Goal: Task Accomplishment & Management: Manage account settings

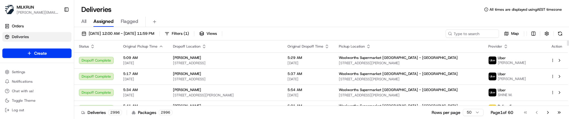
click at [270, 115] on div "Deliveries 2996 Packages 2996 Rows per page 50 Page 1 of 60 Go to first page Go…" at bounding box center [321, 111] width 495 height 13
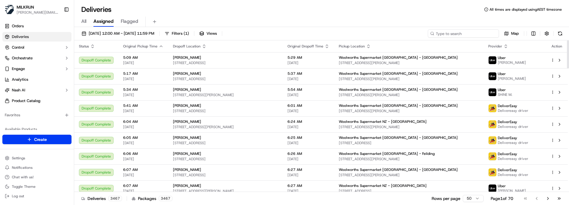
click at [464, 34] on input at bounding box center [463, 33] width 71 height 8
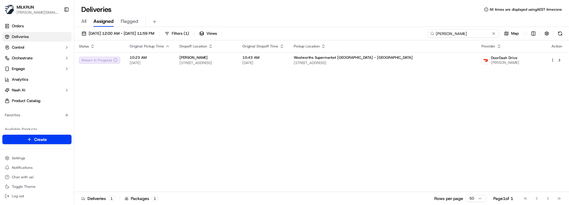
type input "jayden dunt"
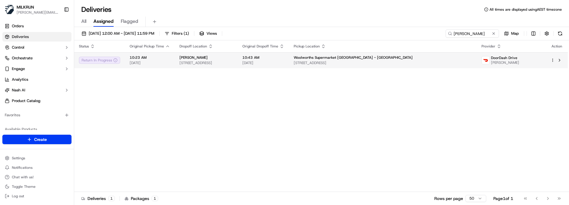
click at [233, 59] on div "jayden dunthorne" at bounding box center [206, 57] width 53 height 5
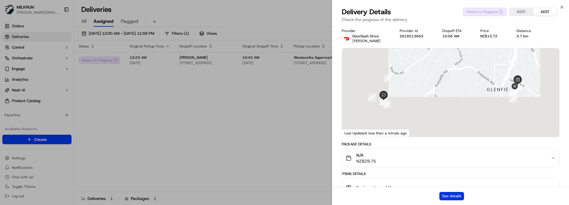
click at [444, 194] on button "See details" at bounding box center [451, 196] width 25 height 8
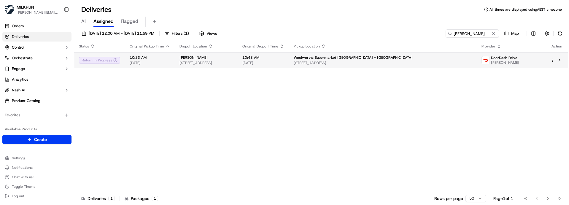
click at [552, 60] on html "MILKRUN marcellina.berwick@woolworths.co.nz Toggle Sidebar Orders Deliveries Co…" at bounding box center [284, 102] width 569 height 205
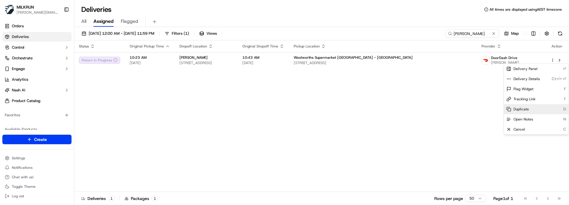
click at [530, 109] on div "Duplicate D" at bounding box center [536, 109] width 65 height 10
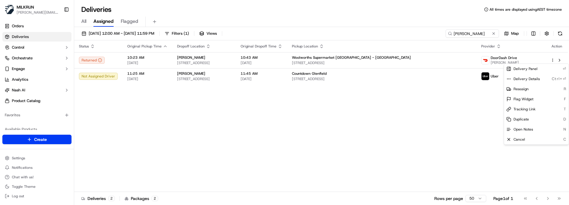
drag, startPoint x: 191, startPoint y: 132, endPoint x: 194, endPoint y: 130, distance: 3.5
click at [192, 132] on html "MILKRUN marcellina.berwick@woolworths.co.nz Toggle Sidebar Orders Deliveries Co…" at bounding box center [284, 102] width 569 height 205
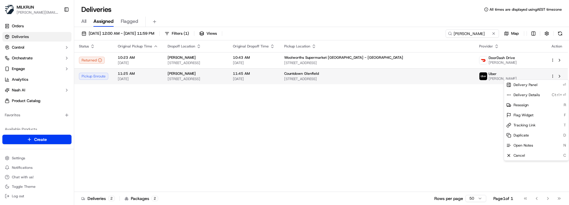
click at [552, 76] on html "MILKRUN marcellina.berwick@woolworths.co.nz Toggle Sidebar Orders Deliveries Co…" at bounding box center [284, 102] width 569 height 205
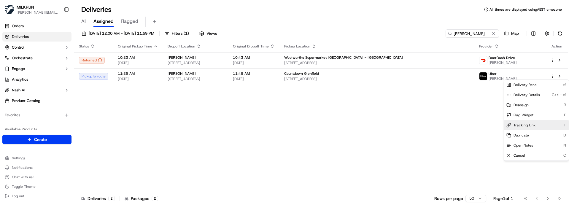
click at [524, 124] on span "Tracking Link" at bounding box center [525, 125] width 22 height 5
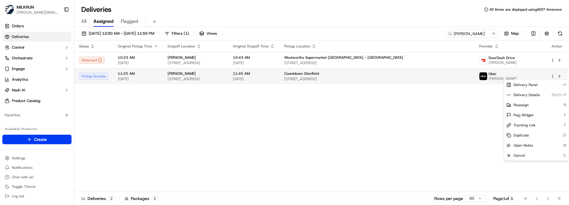
drag, startPoint x: 220, startPoint y: 102, endPoint x: 205, endPoint y: 82, distance: 25.1
click at [219, 101] on html "MILKRUN marcellina.berwick@woolworths.co.nz Toggle Sidebar Orders Deliveries Co…" at bounding box center [284, 102] width 569 height 205
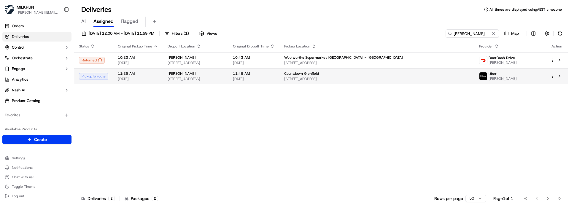
click at [201, 76] on div "jayden dunthorne 104 Pemberton Avenue, Bayview, Auckland 0629, New Zealand" at bounding box center [196, 76] width 56 height 10
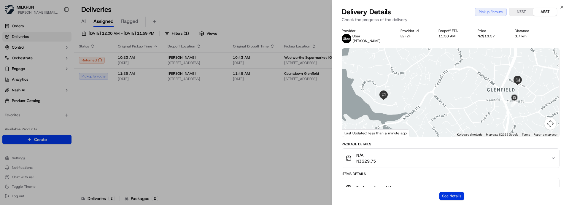
click at [444, 195] on button "See details" at bounding box center [451, 196] width 25 height 8
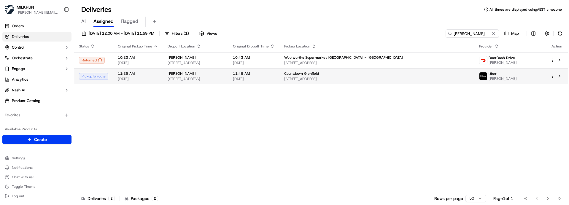
click at [552, 74] on html "MILKRUN marcellina.berwick@woolworths.co.nz Toggle Sidebar Orders Deliveries Co…" at bounding box center [284, 102] width 569 height 205
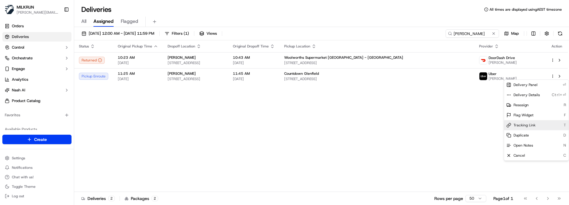
click at [530, 127] on span "Tracking Link" at bounding box center [525, 125] width 22 height 5
click at [199, 99] on html "MILKRUN marcellina.berwick@woolworths.co.nz Toggle Sidebar Orders Deliveries Co…" at bounding box center [284, 102] width 569 height 205
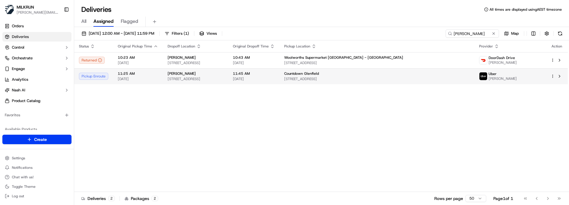
click at [194, 77] on span "[STREET_ADDRESS]" at bounding box center [196, 79] width 56 height 5
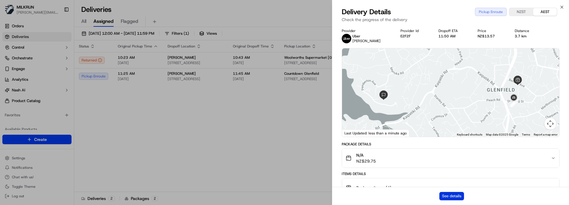
click at [451, 193] on button "See details" at bounding box center [451, 196] width 25 height 8
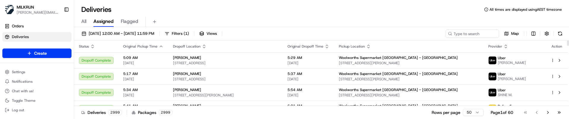
drag, startPoint x: 0, startPoint y: 0, endPoint x: 230, endPoint y: 111, distance: 255.7
click at [230, 111] on div "Deliveries 2999 Packages 2999 Rows per page 50 Page 1 of 60 Go to first page Go…" at bounding box center [321, 111] width 495 height 13
click at [472, 32] on input at bounding box center [463, 33] width 71 height 8
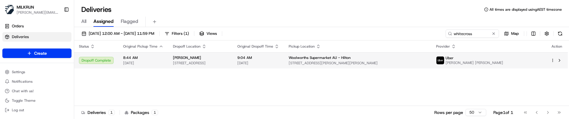
click at [279, 58] on span "9:04 AM" at bounding box center [258, 57] width 42 height 5
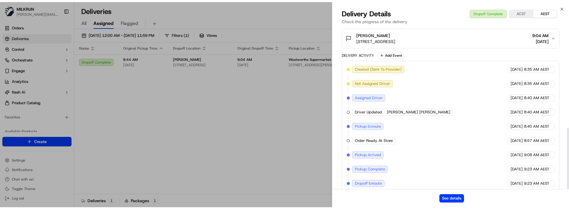
scroll to position [266, 0]
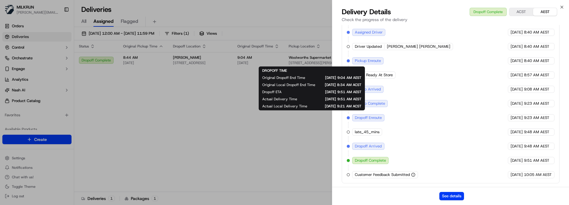
click at [356, 118] on div "See details" at bounding box center [450, 196] width 237 height 18
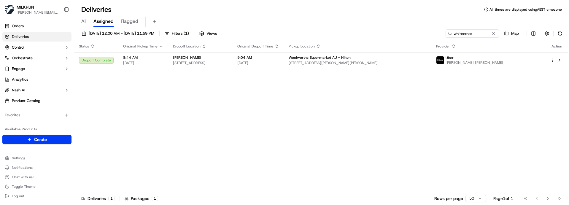
click at [241, 118] on div "Status Original Pickup Time Dropoff Location Original Dropoff Time Pickup Locat…" at bounding box center [321, 116] width 494 height 152
drag, startPoint x: 474, startPoint y: 33, endPoint x: 362, endPoint y: 31, distance: 111.9
click at [365, 31] on div "18/09/2025 12:00 AM - 18/09/2025 11:59 PM Filters ( 1 ) Views whitecross Map" at bounding box center [321, 34] width 495 height 11
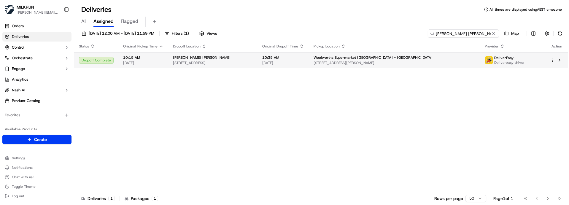
type input "jackson stone"
click at [304, 65] on span "[DATE]" at bounding box center [283, 63] width 42 height 5
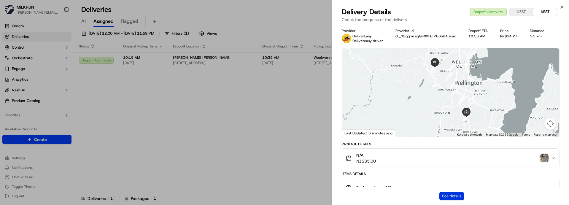
click at [448, 118] on button "See details" at bounding box center [451, 196] width 25 height 8
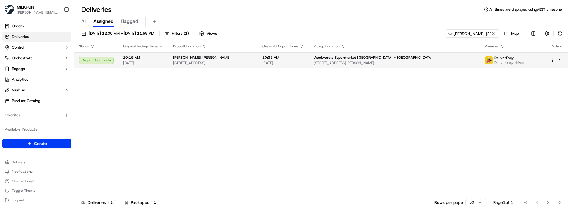
click at [186, 60] on span "Jackson Stone" at bounding box center [202, 57] width 58 height 5
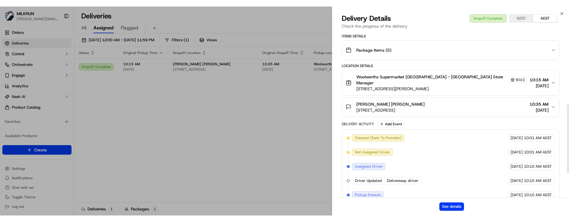
scroll to position [178, 0]
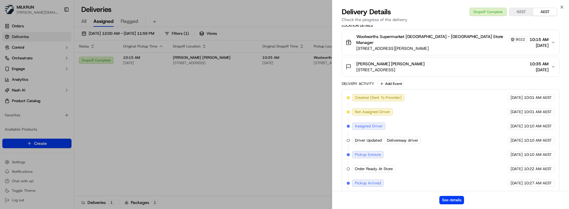
drag, startPoint x: 354, startPoint y: 63, endPoint x: 475, endPoint y: 74, distance: 121.0
click at [473, 66] on div "Jackson Stone 149B Glenmore Street, Kelburn, Wellington Region 6012, NZ 10:35 A…" at bounding box center [448, 67] width 205 height 12
copy span "149B Glenmore Street, Kelburn, Wellington Region 6012, NZ"
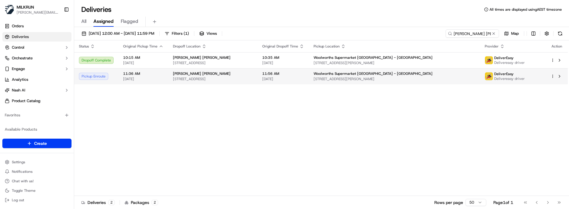
click at [459, 77] on span "3 John St, Wellington, Wellington 6021, NZ" at bounding box center [395, 79] width 162 height 5
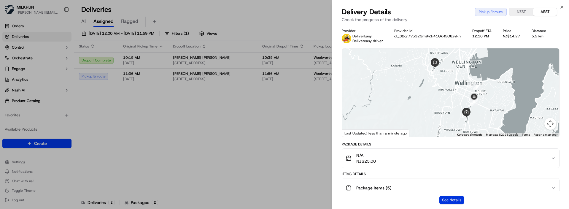
click at [451, 118] on button "See details" at bounding box center [451, 200] width 25 height 8
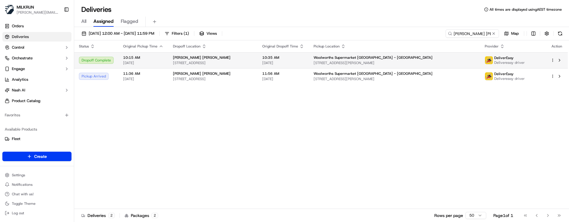
drag, startPoint x: 170, startPoint y: 135, endPoint x: 370, endPoint y: 55, distance: 215.8
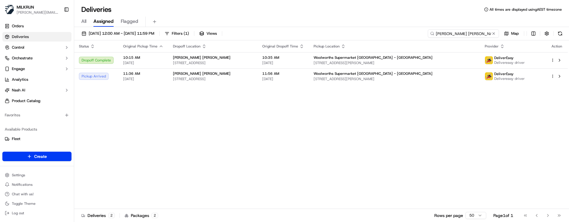
drag, startPoint x: 480, startPoint y: 34, endPoint x: 316, endPoint y: 25, distance: 164.4
click at [320, 26] on div "Deliveries All times are displayed using AEST timezone All Assigned Flagged 18/…" at bounding box center [321, 111] width 495 height 222
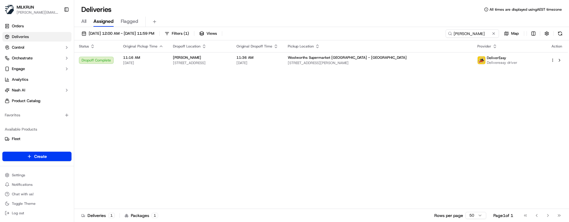
click at [264, 81] on div "Status Original Pickup Time Dropoff Location Original Dropoff Time Pickup Locat…" at bounding box center [321, 124] width 494 height 169
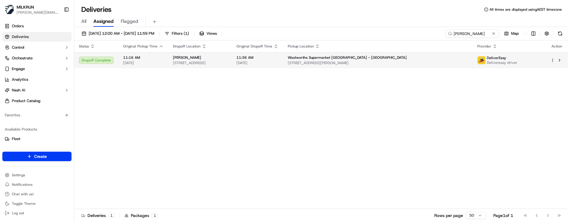
click at [227, 62] on span "2/424 Adelaide Road, Berhampore, Wellington 6023, NZ" at bounding box center [200, 63] width 54 height 5
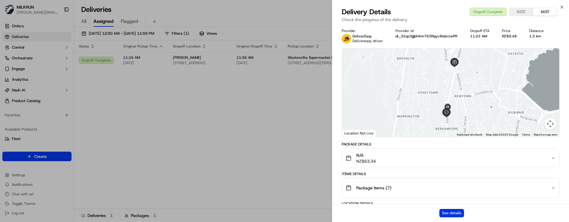
click at [450, 118] on button "See details" at bounding box center [451, 213] width 25 height 8
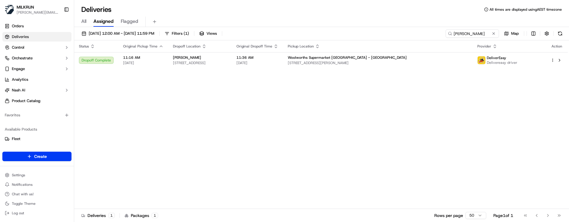
click at [268, 118] on div "Status Original Pickup Time Dropoff Location Original Dropoff Time Pickup Locat…" at bounding box center [321, 124] width 494 height 169
drag, startPoint x: 411, startPoint y: 32, endPoint x: 323, endPoint y: 32, distance: 88.1
click at [323, 32] on div "18/09/2025 12:00 AM - 18/09/2025 11:59 PM Filters ( 1 ) Views shari allen Map" at bounding box center [321, 34] width 495 height 11
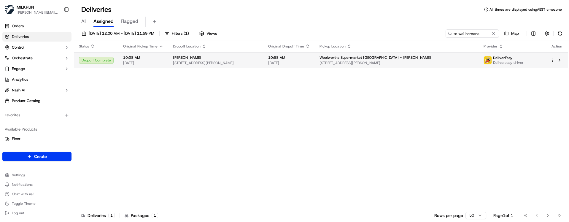
click at [263, 66] on td "Te Wai Hemana 52B Heath Street, Saint Andrews, Waikato Region 3200, NZ" at bounding box center [215, 60] width 95 height 16
click at [390, 55] on span "Woolworths Supermarket NZ - Te Rapa" at bounding box center [376, 57] width 112 height 5
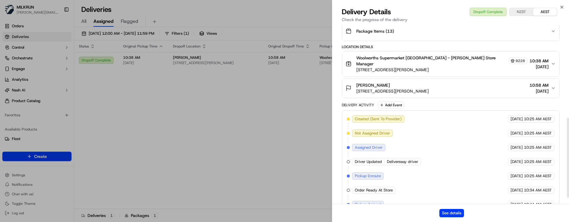
scroll to position [221, 0]
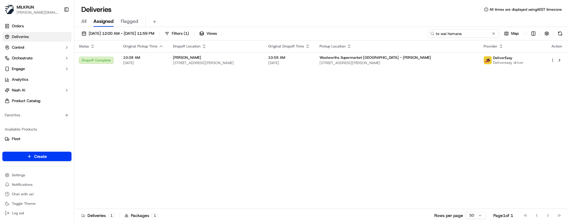
drag, startPoint x: 488, startPoint y: 34, endPoint x: 328, endPoint y: 26, distance: 160.1
click at [330, 26] on div "Deliveries All times are displayed using AEST timezone All Assigned Flagged 18/…" at bounding box center [321, 111] width 495 height 222
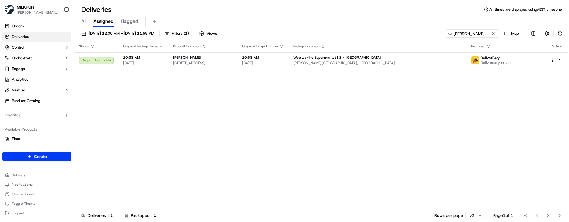
click at [284, 57] on span "10:58 AM" at bounding box center [263, 57] width 42 height 5
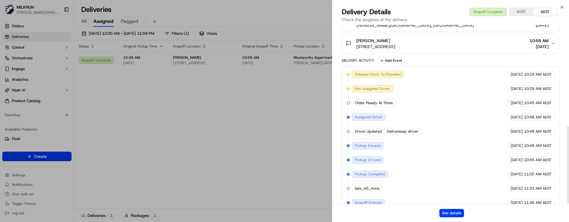
scroll to position [235, 0]
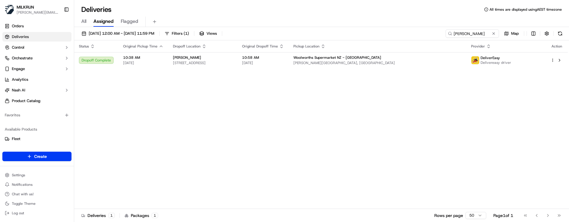
drag, startPoint x: 241, startPoint y: 196, endPoint x: 377, endPoint y: 139, distance: 147.5
click at [242, 118] on div "Status Original Pickup Time Dropoff Location Original Dropoff Time Pickup Locat…" at bounding box center [321, 124] width 494 height 169
drag, startPoint x: 408, startPoint y: 33, endPoint x: 298, endPoint y: 32, distance: 110.7
click at [300, 32] on div "18/09/2025 12:00 AM - 18/09/2025 11:59 PM Filters ( 1 ) Views lena lin Map" at bounding box center [321, 34] width 495 height 11
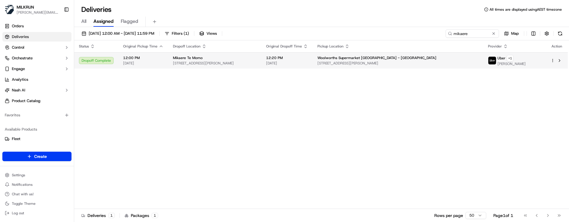
click at [257, 62] on span "86 Gladstone Road, Levin, Manawatū-Whanganui Region 5571, NZ" at bounding box center [215, 63] width 84 height 5
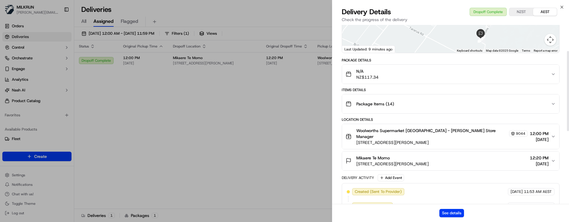
scroll to position [43, 0]
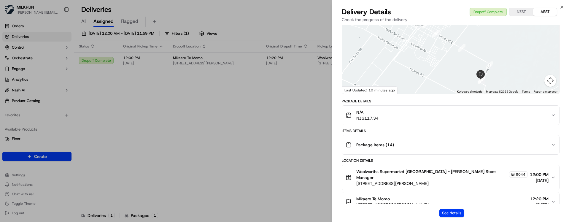
drag, startPoint x: 342, startPoint y: 209, endPoint x: 346, endPoint y: 208, distance: 4.3
click at [342, 118] on div "See details" at bounding box center [450, 213] width 237 height 18
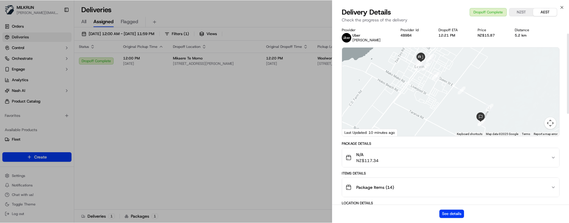
scroll to position [0, 0]
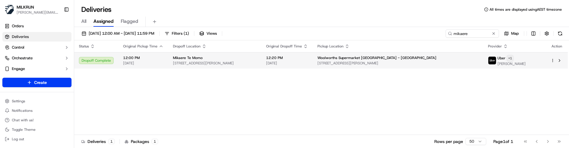
click at [522, 58] on html "MILKRUN marcellina.berwick@woolworths.co.nz Toggle Sidebar Orders Deliveries Co…" at bounding box center [284, 74] width 569 height 148
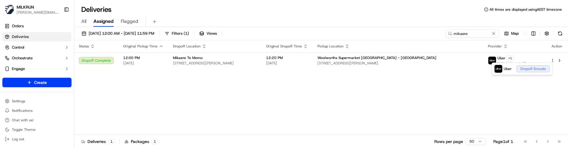
drag, startPoint x: 147, startPoint y: 88, endPoint x: 186, endPoint y: 77, distance: 40.8
click at [147, 88] on html "MILKRUN marcellina.berwick@woolworths.co.nz Toggle Sidebar Orders Deliveries Co…" at bounding box center [284, 74] width 569 height 148
drag, startPoint x: 474, startPoint y: 33, endPoint x: 372, endPoint y: 31, distance: 101.2
click at [381, 31] on div "18/09/2025 12:00 AM - 18/09/2025 11:59 PM Filters ( 1 ) Views mikaere Map" at bounding box center [321, 34] width 495 height 11
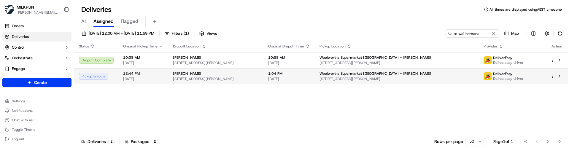
drag, startPoint x: 217, startPoint y: 121, endPoint x: 227, endPoint y: 79, distance: 43.6
click at [217, 118] on div "Status Original Pickup Time Dropoff Location Original Dropoff Time Pickup Locat…" at bounding box center [321, 87] width 494 height 95
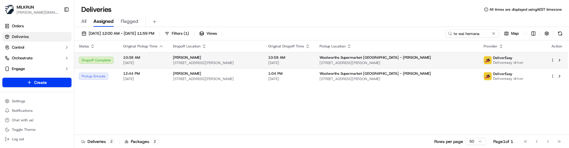
click at [213, 60] on div "Te Wai Hemana" at bounding box center [216, 57] width 86 height 5
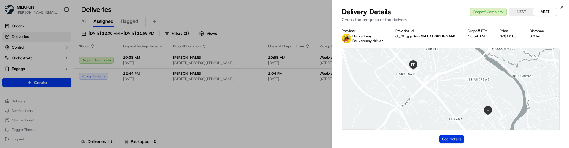
click at [443, 118] on button "See details" at bounding box center [451, 139] width 25 height 8
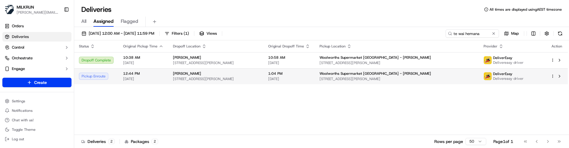
click at [211, 77] on span "52B Heath Street, Saint Andrews, Waikato Region 3200, NZ" at bounding box center [216, 79] width 86 height 5
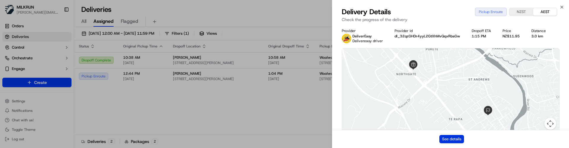
click at [444, 118] on button "See details" at bounding box center [451, 139] width 25 height 8
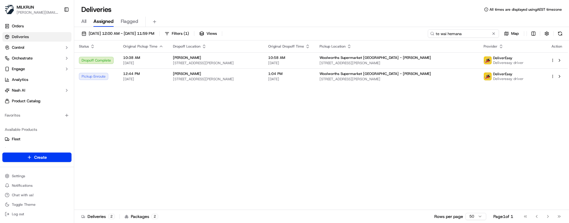
drag, startPoint x: 482, startPoint y: 32, endPoint x: 377, endPoint y: 30, distance: 105.4
click at [389, 30] on div "18/09/2025 12:00 AM - 18/09/2025 11:59 PM Filters ( 1 ) Views te wai hemana Map" at bounding box center [321, 34] width 495 height 11
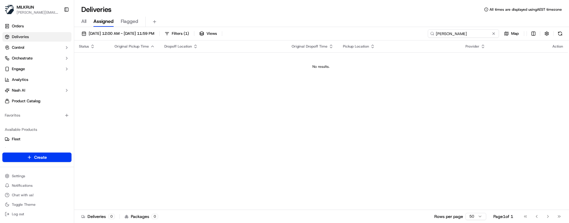
click at [443, 34] on input "tess slater" at bounding box center [463, 33] width 71 height 8
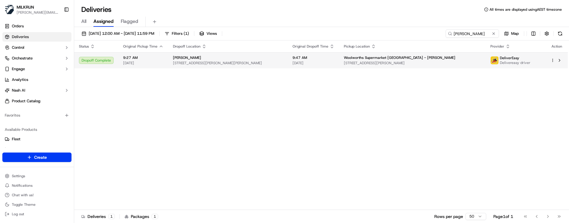
click at [421, 58] on span "Woolworths Supermarket NZ - Te Rapa" at bounding box center [400, 57] width 112 height 5
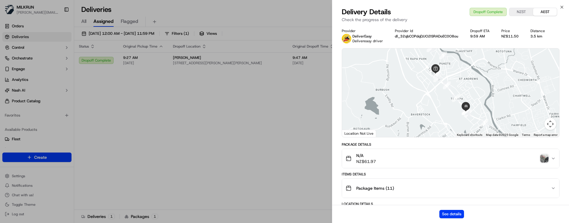
click at [544, 118] on img "button" at bounding box center [544, 158] width 8 height 8
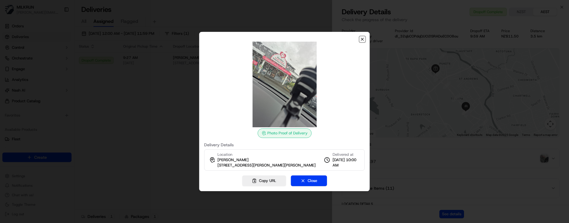
click at [362, 39] on icon "button" at bounding box center [362, 39] width 2 height 2
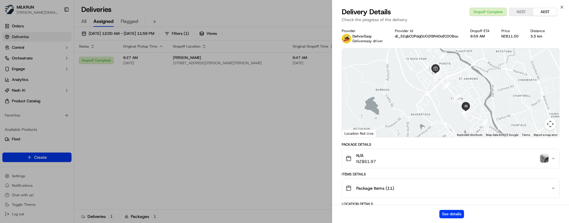
drag, startPoint x: 198, startPoint y: 176, endPoint x: 222, endPoint y: 167, distance: 25.0
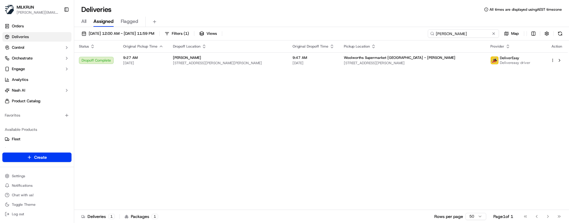
drag, startPoint x: 474, startPoint y: 35, endPoint x: 351, endPoint y: 32, distance: 123.5
click at [351, 32] on div "18/09/2025 12:00 AM - 18/09/2025 11:59 PM Filters ( 1 ) Views tessa slater Map" at bounding box center [321, 34] width 495 height 11
paste input "jasmin coles"
type input "jasmin coles"
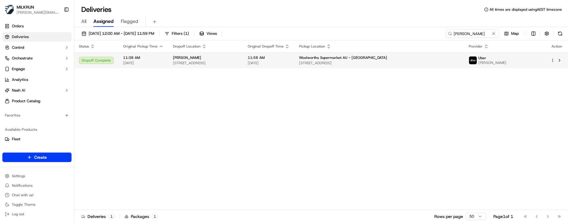
click at [243, 57] on td "Jasmin Coles 50 Lakewood Dr, Hamlyn Terrace, NSW 2259, AU" at bounding box center [205, 60] width 75 height 16
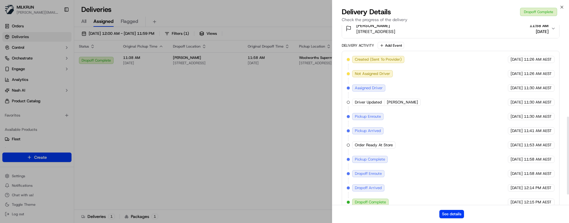
scroll to position [235, 0]
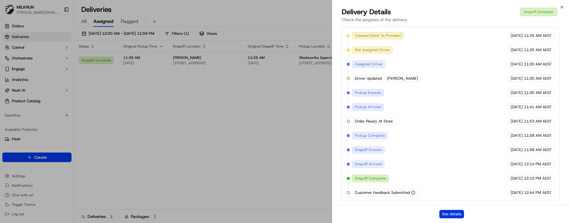
click at [454, 118] on button "See details" at bounding box center [451, 213] width 25 height 8
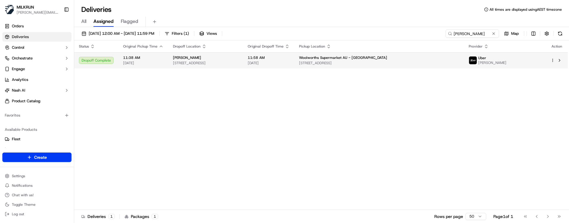
click at [552, 62] on html "MILKRUN marcellina.berwick@woolworths.co.nz Toggle Sidebar Orders Deliveries Co…" at bounding box center [284, 111] width 569 height 223
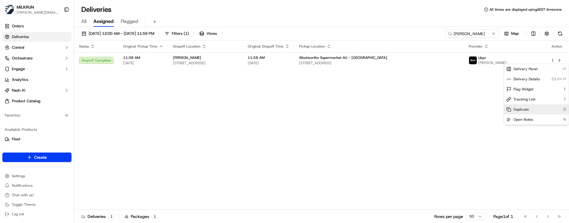
click at [531, 107] on div "Duplicate D" at bounding box center [536, 109] width 65 height 10
click at [151, 118] on html "MILKRUN marcellina.berwick@woolworths.co.nz Toggle Sidebar Orders Deliveries Co…" at bounding box center [284, 111] width 569 height 223
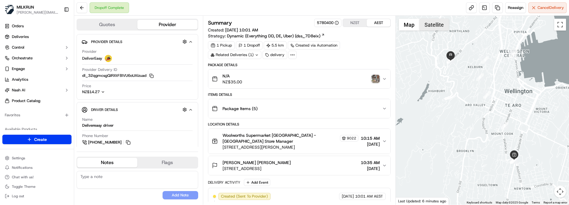
click at [439, 25] on button "Satellite" at bounding box center [434, 25] width 29 height 12
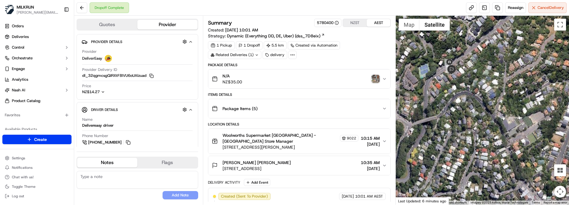
drag, startPoint x: 439, startPoint y: 48, endPoint x: 458, endPoint y: 118, distance: 72.5
click at [458, 118] on div at bounding box center [482, 110] width 173 height 189
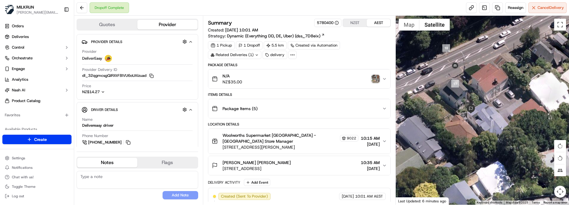
drag, startPoint x: 457, startPoint y: 89, endPoint x: 484, endPoint y: 147, distance: 63.8
click at [484, 147] on div at bounding box center [482, 110] width 173 height 189
click at [431, 27] on button "Satellite" at bounding box center [435, 25] width 30 height 12
click at [411, 27] on button "Map" at bounding box center [409, 25] width 21 height 12
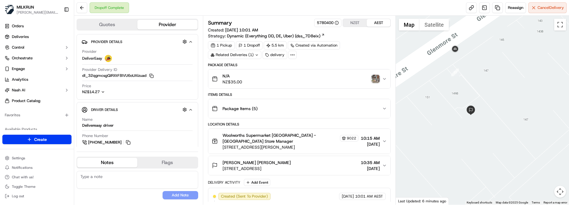
drag, startPoint x: 134, startPoint y: 192, endPoint x: 142, endPoint y: 158, distance: 35.6
click at [134, 192] on div "No results found Add Note" at bounding box center [138, 185] width 122 height 28
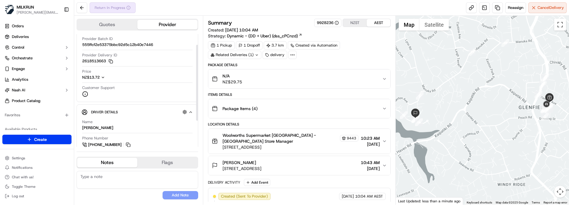
scroll to position [55, 0]
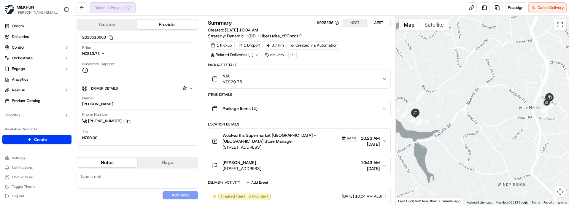
click at [134, 196] on div "No results found Add Note" at bounding box center [138, 185] width 122 height 28
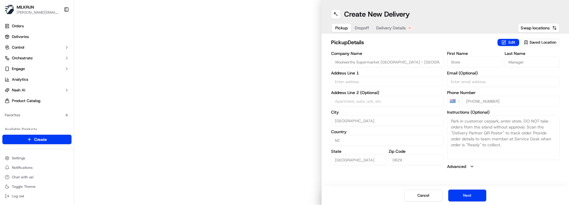
type input "[STREET_ADDRESS]"
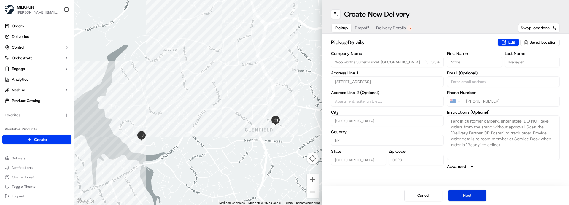
click at [464, 195] on button "Next" at bounding box center [467, 196] width 38 height 12
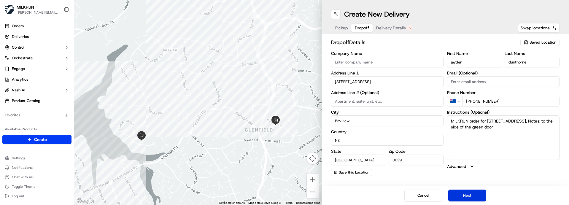
click at [464, 195] on button "Next" at bounding box center [467, 196] width 38 height 12
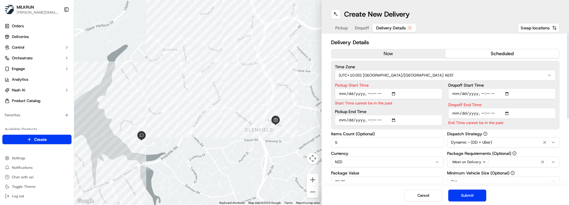
click at [366, 94] on input "Pickup Start Time" at bounding box center [388, 93] width 107 height 11
type input "2025-09-18T11:25"
click at [483, 114] on input "Dropoff End Time" at bounding box center [501, 113] width 107 height 11
click at [487, 113] on input "Dropoff End Time" at bounding box center [501, 113] width 107 height 11
click at [493, 113] on input "Dropoff End Time" at bounding box center [501, 113] width 107 height 11
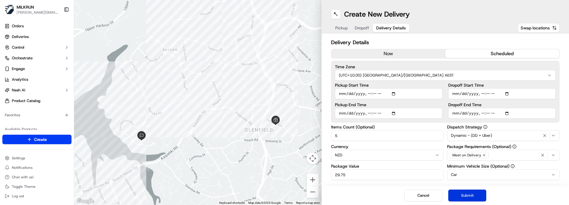
click at [468, 194] on button "Submit" at bounding box center [467, 196] width 38 height 12
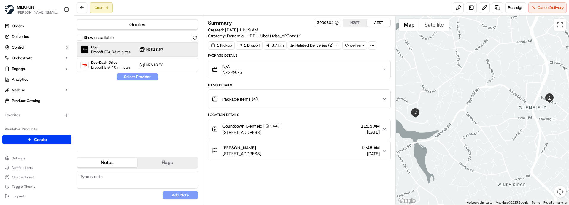
click at [181, 50] on div at bounding box center [180, 49] width 7 height 7
click at [142, 75] on button "Assign Provider" at bounding box center [137, 76] width 42 height 7
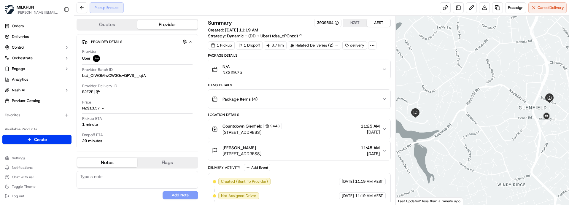
click at [125, 162] on button "Notes" at bounding box center [107, 162] width 60 height 9
click at [134, 179] on textarea at bounding box center [138, 180] width 122 height 18
paste textarea "Good XXXX Team🌞️ Please can you deliver this order ASAP as the customer has bee…"
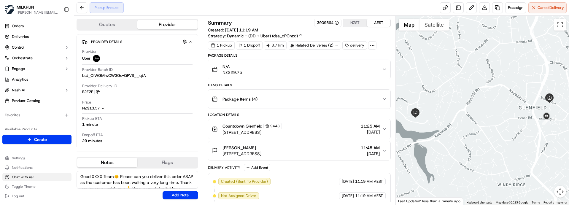
drag, startPoint x: 103, startPoint y: 176, endPoint x: 64, endPoint y: 177, distance: 39.2
click at [64, 177] on div "[PERSON_NAME] [PERSON_NAME][EMAIL_ADDRESS][DOMAIN_NAME] Toggle Sidebar Orders D…" at bounding box center [284, 102] width 569 height 205
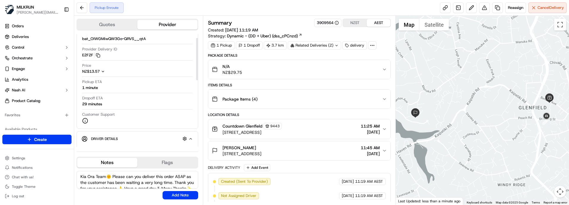
scroll to position [59, 0]
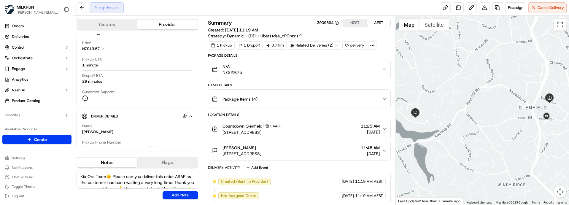
drag, startPoint x: 107, startPoint y: 175, endPoint x: 96, endPoint y: 175, distance: 11.0
click at [96, 175] on textarea "Kia Ora Team🌞️ Please can you deliver this order ASAP as the customer has been …" at bounding box center [138, 180] width 122 height 18
click at [124, 182] on textarea "[PERSON_NAME]🌞️ Please can you deliver this order ASAP as the customer has been…" at bounding box center [138, 180] width 122 height 18
type textarea "[PERSON_NAME]🌞️ Please can you deliver this order ASAP - kindly leave order at …"
click at [181, 195] on button "Add Note" at bounding box center [181, 195] width 36 height 8
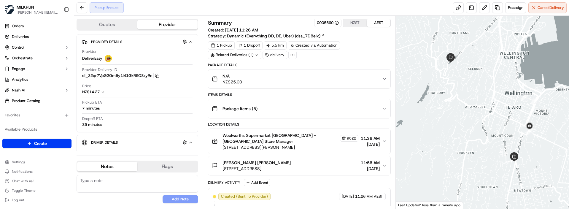
click at [123, 165] on button "Notes" at bounding box center [107, 166] width 60 height 9
click at [126, 181] on textarea at bounding box center [138, 184] width 122 height 18
paste textarea "Good XXX Team🌞️Please NOTE the delivery instructions & kindly contact the custo…"
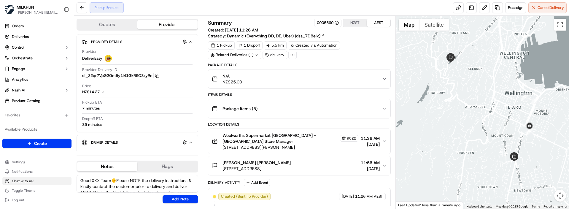
drag, startPoint x: 98, startPoint y: 180, endPoint x: 62, endPoint y: 177, distance: 36.0
click at [62, 177] on div "MILKRUN marcellina.berwick@woolworths.co.nz Toggle Sidebar Orders Deliveries Co…" at bounding box center [284, 104] width 569 height 209
type textarea "Kia Ora Team🌞️Please NOTE the delivery instructions & kindly contact the custom…"
click at [166, 198] on button "Add Note" at bounding box center [181, 199] width 36 height 8
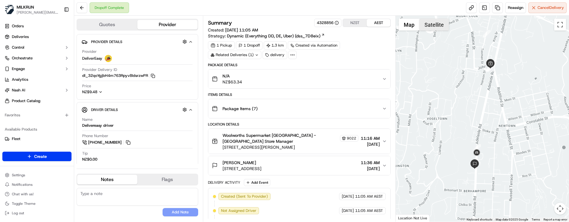
drag, startPoint x: 427, startPoint y: 25, endPoint x: 430, endPoint y: 25, distance: 3.0
click at [427, 25] on button "Satellite" at bounding box center [434, 25] width 29 height 12
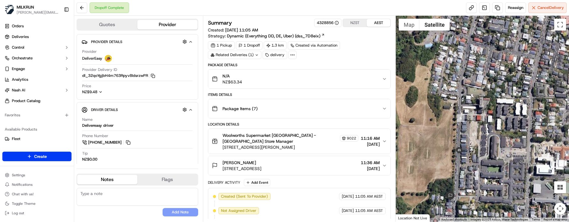
drag, startPoint x: 129, startPoint y: 210, endPoint x: 147, endPoint y: 196, distance: 22.4
click at [129, 210] on div "No results found Add Note" at bounding box center [138, 202] width 122 height 28
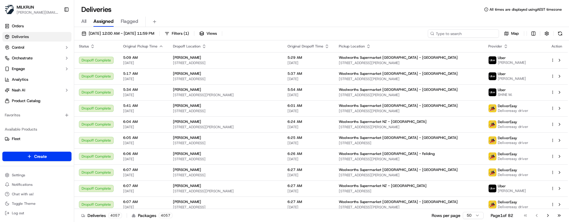
click at [464, 34] on input at bounding box center [463, 33] width 71 height 8
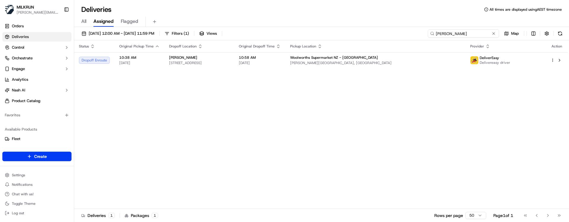
type input "Lena Lin"
click at [357, 102] on div "Status Original Pickup Time Dropoff Location Original Dropoff Time Pickup Locat…" at bounding box center [321, 124] width 494 height 169
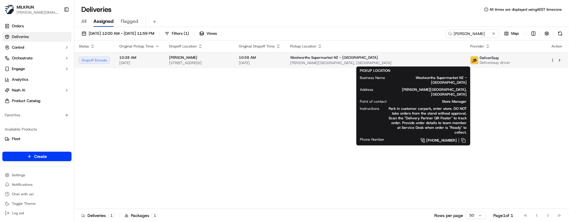
click at [362, 63] on span "Clyde Rd, Auckland, Auckland 0630, NZ" at bounding box center [375, 63] width 171 height 5
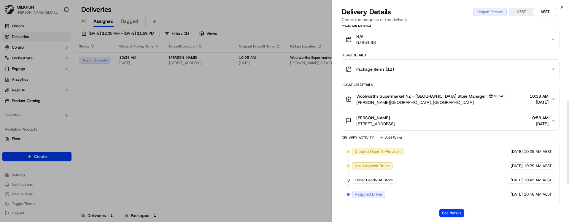
scroll to position [207, 0]
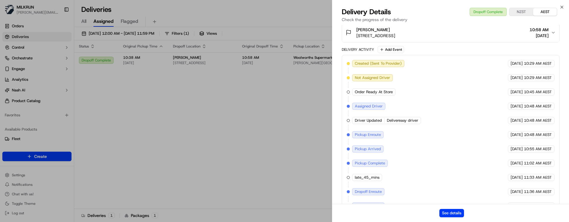
drag, startPoint x: 226, startPoint y: 133, endPoint x: 223, endPoint y: 122, distance: 11.4
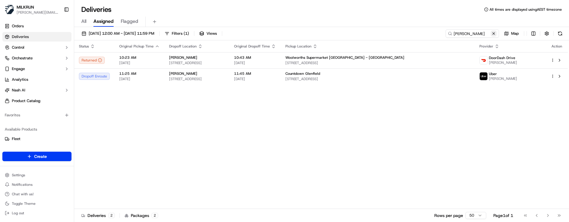
click at [493, 33] on button at bounding box center [494, 34] width 6 height 6
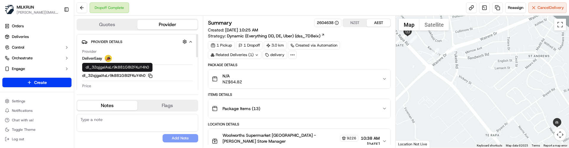
click at [150, 76] on rect "button" at bounding box center [151, 76] width 3 height 3
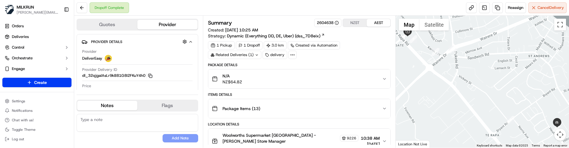
click at [128, 130] on textarea at bounding box center [138, 123] width 122 height 18
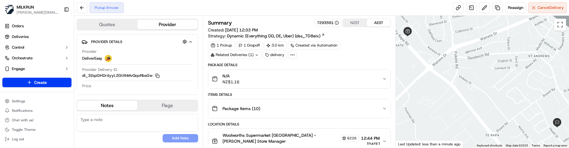
click at [112, 124] on textarea at bounding box center [138, 123] width 122 height 18
paste textarea "Good XXXX Team🌞️ Please note the customer is awaiting these items that were mis…"
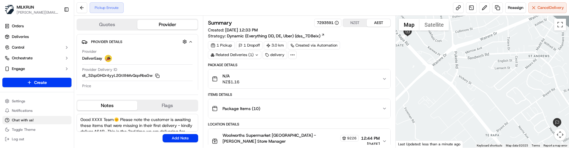
drag, startPoint x: 104, startPoint y: 120, endPoint x: 59, endPoint y: 118, distance: 44.8
click at [59, 118] on div "[PERSON_NAME] [PERSON_NAME][EMAIL_ADDRESS][DOMAIN_NAME] Toggle Sidebar Orders D…" at bounding box center [284, 74] width 569 height 148
type textarea "Kia Ora Team🌞️ Please note the customer is awaiting these items that were missi…"
click at [173, 136] on button "Add Note" at bounding box center [181, 138] width 36 height 8
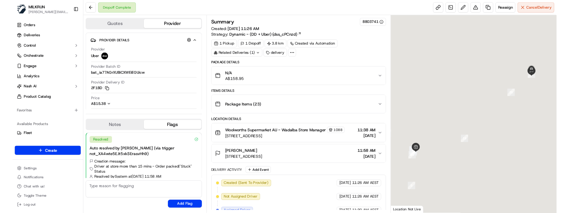
scroll to position [13, 0]
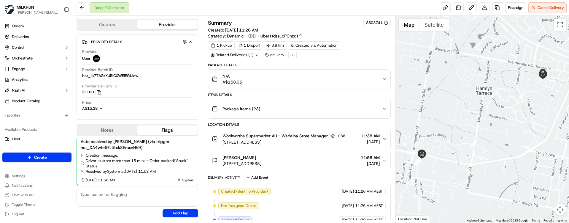
click at [86, 208] on div "Resolved Auto resolved by Nash (via trigger not_XA4wte5EJt5xkSErasvHh9) Creatio…" at bounding box center [138, 177] width 122 height 83
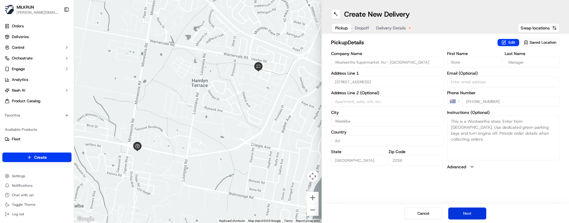
click at [465, 212] on button "Next" at bounding box center [467, 213] width 38 height 12
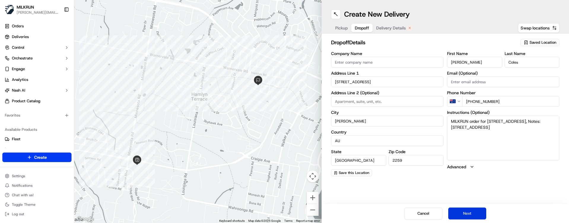
click at [465, 212] on button "Next" at bounding box center [467, 213] width 38 height 12
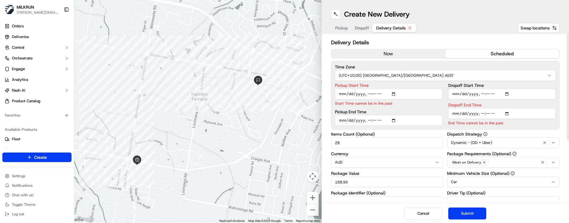
click at [368, 95] on input "Pickup Start Time" at bounding box center [388, 93] width 107 height 11
type input "[DATE]T13:11"
click at [482, 112] on input "Dropoff End Time" at bounding box center [501, 113] width 107 height 11
click at [486, 112] on input "Dropoff End Time" at bounding box center [501, 113] width 107 height 11
click at [493, 113] on input "Dropoff End Time" at bounding box center [501, 113] width 107 height 11
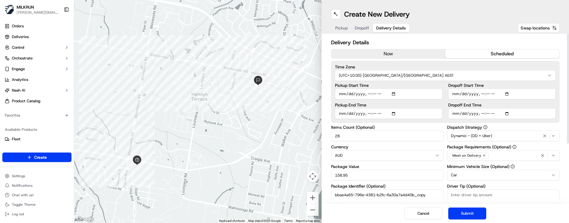
drag, startPoint x: 352, startPoint y: 139, endPoint x: 308, endPoint y: 137, distance: 44.3
click at [308, 137] on div "← Move left → Move right ↑ Move up ↓ Move down + Zoom in - Zoom out Home Jump l…" at bounding box center [321, 111] width 495 height 223
type input "10"
drag, startPoint x: 363, startPoint y: 173, endPoint x: 292, endPoint y: 169, distance: 71.6
click at [292, 169] on div "← Move left → Move right ↑ Move up ↓ Move down + Zoom in - Zoom out Home Jump l…" at bounding box center [321, 111] width 495 height 223
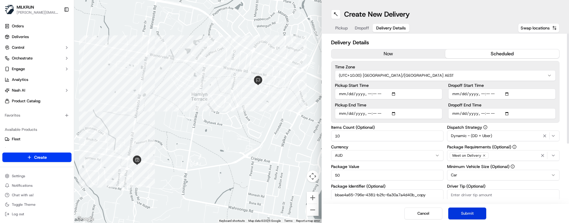
type input "50"
click at [459, 214] on button "Submit" at bounding box center [467, 213] width 38 height 12
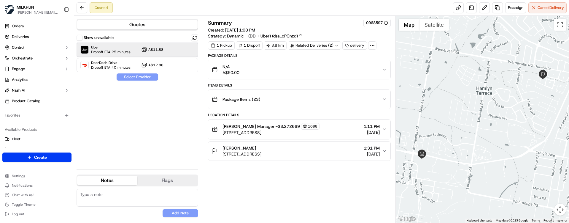
click at [116, 48] on span "Uber" at bounding box center [110, 47] width 39 height 5
click at [130, 76] on button "Assign Provider" at bounding box center [137, 76] width 42 height 7
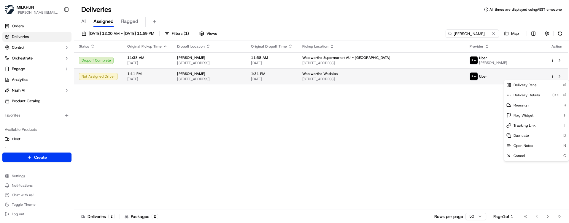
click at [553, 75] on html "MILKRUN marcellina.berwick@woolworths.co.nz Toggle Sidebar Orders Deliveries Co…" at bounding box center [284, 111] width 569 height 223
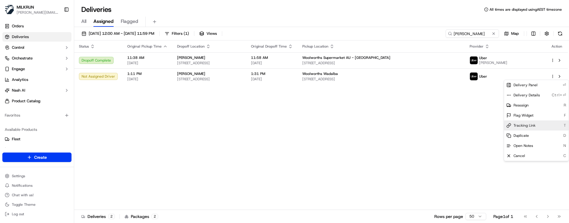
click at [533, 123] on div "Tracking Link T" at bounding box center [536, 125] width 65 height 10
click at [515, 126] on span "Tracking Link" at bounding box center [525, 125] width 22 height 5
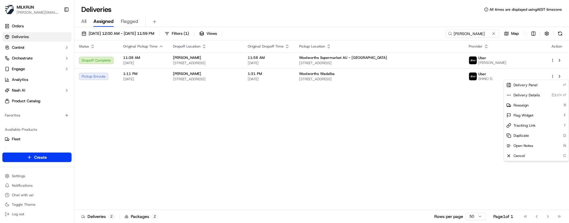
click at [118, 106] on html "MILKRUN marcellina.berwick@woolworths.co.nz Toggle Sidebar Orders Deliveries Co…" at bounding box center [284, 111] width 569 height 223
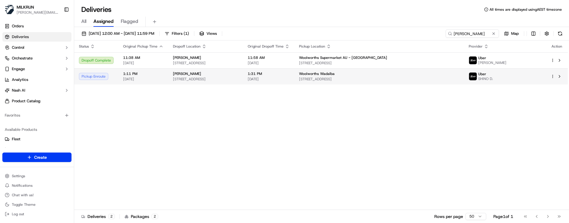
click at [198, 76] on div "Jasmin Coles 50 Lakewood Dr, Hamlyn Terrace NSW 2259, Australia" at bounding box center [205, 76] width 65 height 10
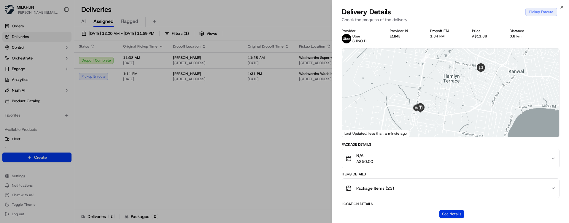
click at [446, 210] on button "See details" at bounding box center [451, 213] width 25 height 8
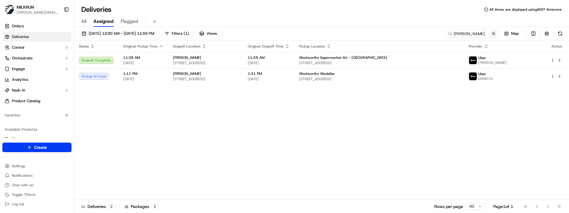
click at [494, 33] on button at bounding box center [494, 34] width 6 height 6
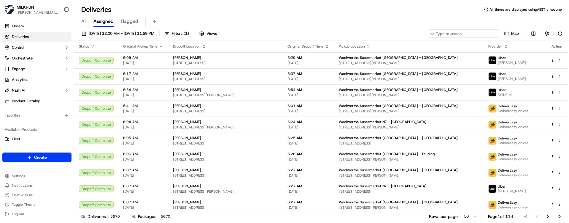
click at [460, 33] on input at bounding box center [463, 33] width 71 height 8
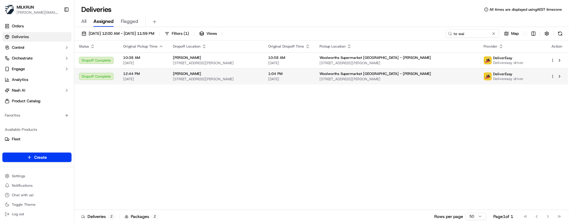
click at [418, 78] on span "[STREET_ADDRESS][PERSON_NAME]" at bounding box center [397, 79] width 155 height 5
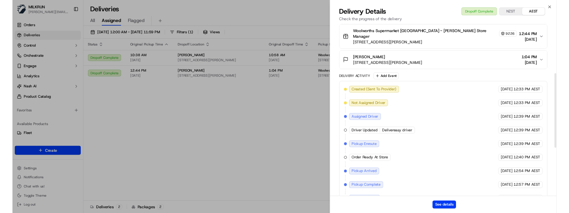
scroll to position [235, 0]
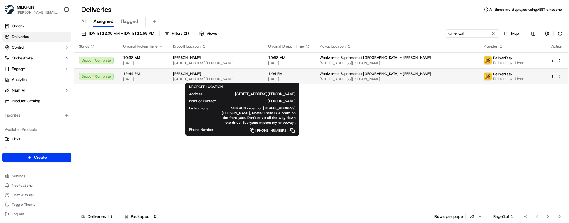
click at [249, 75] on div "[PERSON_NAME]" at bounding box center [216, 73] width 86 height 5
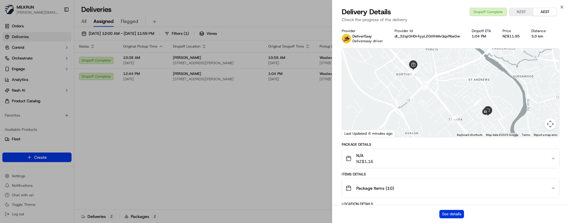
click at [447, 212] on button "See details" at bounding box center [451, 213] width 25 height 8
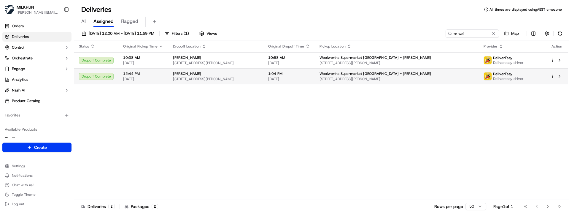
click at [190, 77] on span "[STREET_ADDRESS][PERSON_NAME]" at bounding box center [216, 79] width 86 height 5
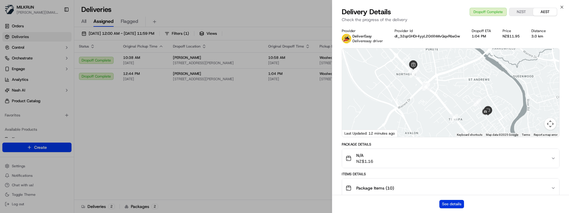
click at [445, 201] on button "See details" at bounding box center [451, 204] width 25 height 8
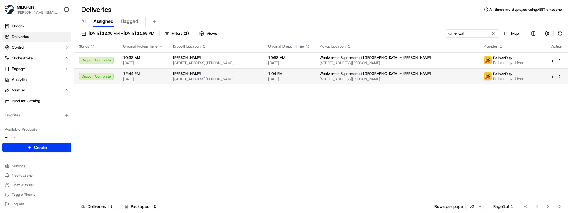
click at [215, 80] on span "[STREET_ADDRESS][PERSON_NAME]" at bounding box center [216, 79] width 86 height 5
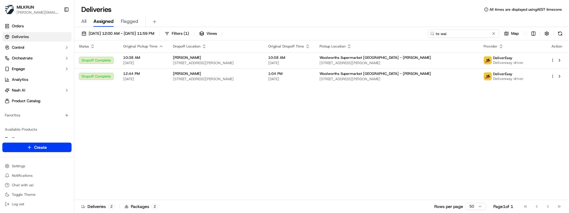
drag, startPoint x: 463, startPoint y: 34, endPoint x: 312, endPoint y: 23, distance: 151.1
click at [316, 23] on div "Deliveries All times are displayed using AEST timezone All Assigned Flagged [DA…" at bounding box center [321, 106] width 495 height 213
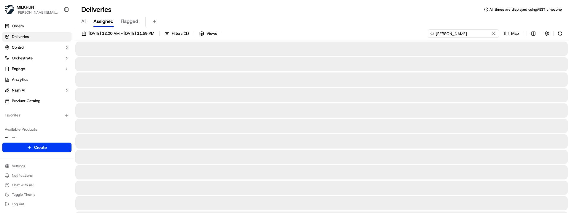
type input "[PERSON_NAME]"
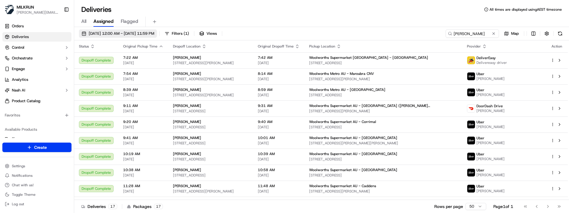
click at [123, 30] on button "18/09/2025 12:00 AM - 18/09/2025 11:59 PM" at bounding box center [118, 33] width 78 height 8
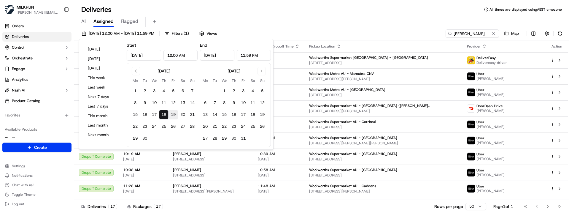
click at [175, 114] on button "19" at bounding box center [173, 114] width 9 height 9
type input "Sep 19, 2025"
click at [175, 114] on button "19" at bounding box center [173, 114] width 9 height 9
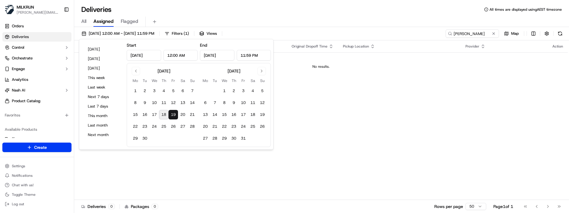
click at [184, 9] on div "Deliveries All times are displayed using AEST timezone" at bounding box center [321, 9] width 495 height 9
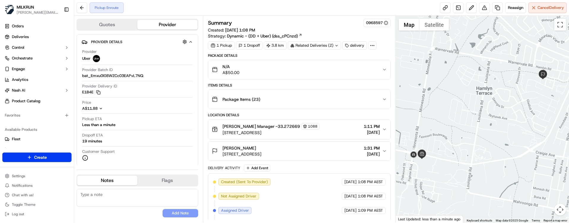
click at [112, 193] on textarea at bounding box center [138, 197] width 122 height 18
paste textarea "Good XXXX Team🌞️ Please note the customer is awaiting these items that were mis…"
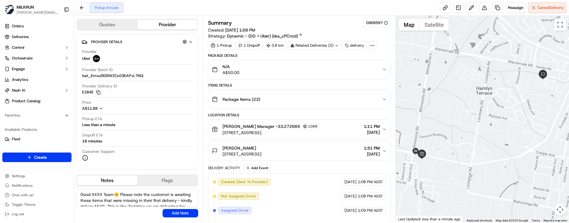
drag, startPoint x: 103, startPoint y: 195, endPoint x: 93, endPoint y: 194, distance: 9.8
click at [93, 194] on textarea "Good XXXX Team🌞️ Please note the customer is awaiting these items that were mis…" at bounding box center [138, 197] width 122 height 18
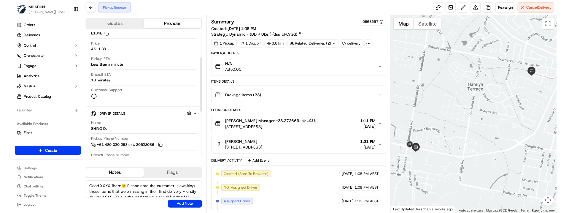
scroll to position [59, 0]
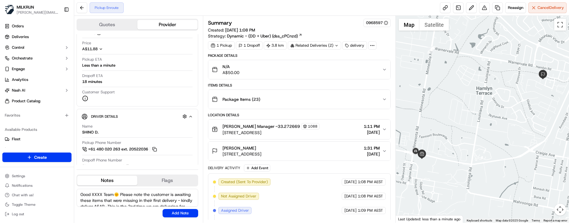
drag, startPoint x: 113, startPoint y: 196, endPoint x: 92, endPoint y: 194, distance: 21.4
click at [92, 194] on textarea "Good XXXX Team🌞️ Please note the customer is awaiting these items that were mis…" at bounding box center [138, 197] width 122 height 18
type textarea "Good Afternoon Shino🌞️ Please note the customer is awaiting these items that we…"
click at [176, 213] on button "Add Note" at bounding box center [181, 213] width 36 height 8
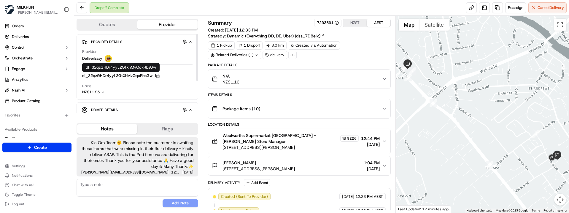
click at [157, 75] on icon "button" at bounding box center [157, 76] width 4 height 4
drag, startPoint x: 138, startPoint y: 202, endPoint x: 158, endPoint y: 90, distance: 113.3
click at [139, 200] on div "No results found Add Note" at bounding box center [138, 193] width 122 height 28
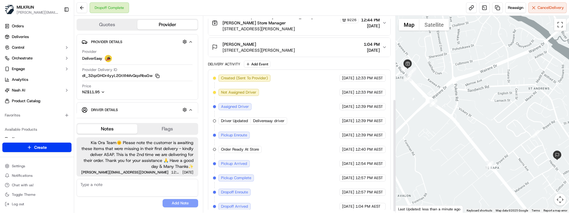
scroll to position [147, 0]
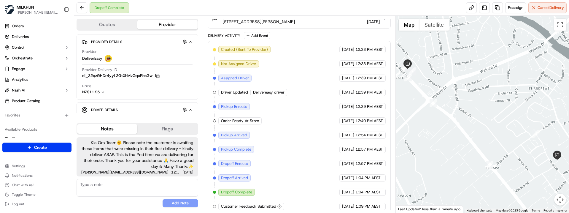
drag, startPoint x: 125, startPoint y: 209, endPoint x: 127, endPoint y: 206, distance: 3.1
click at [125, 209] on div "Kia Ora Team🌞️ Please note the customer is awaiting these items that were missi…" at bounding box center [138, 172] width 122 height 75
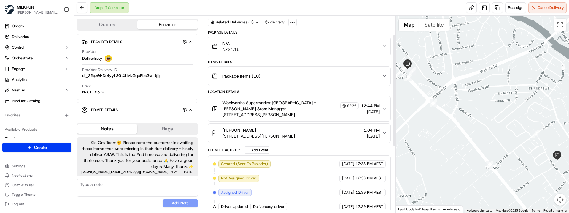
scroll to position [28, 0]
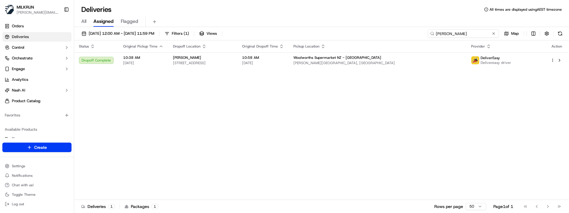
drag, startPoint x: 463, startPoint y: 31, endPoint x: 304, endPoint y: 23, distance: 158.6
click at [310, 24] on div "Deliveries All times are displayed using AEST timezone All Assigned Flagged [DA…" at bounding box center [321, 106] width 495 height 213
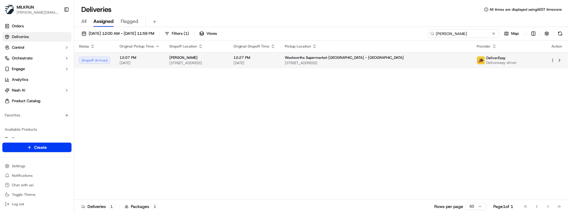
type input "[PERSON_NAME]"
click at [280, 66] on td "12:27 PM [DATE]" at bounding box center [254, 60] width 51 height 16
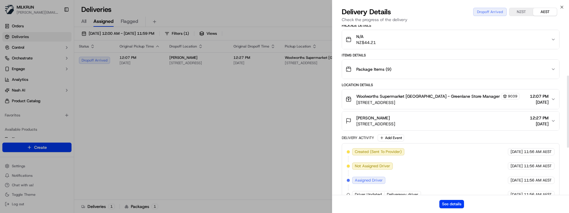
scroll to position [230, 0]
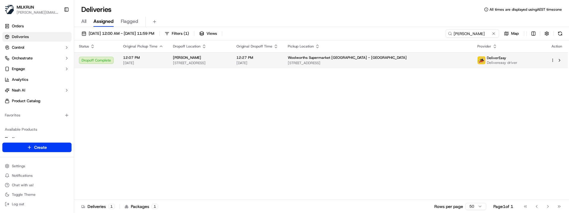
click at [407, 61] on span "[STREET_ADDRESS]" at bounding box center [378, 63] width 180 height 5
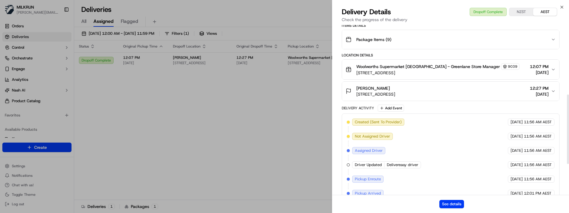
scroll to position [244, 0]
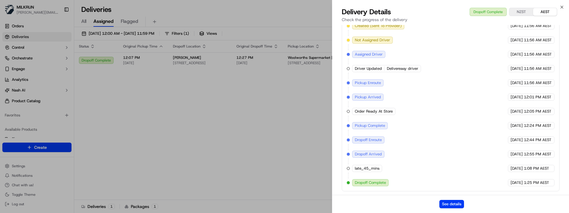
click at [377, 190] on div "Created (Sent To Provider) DeliverEasy 18/09/2025 11:56 AM AEST Not Assigned Dr…" at bounding box center [451, 104] width 218 height 174
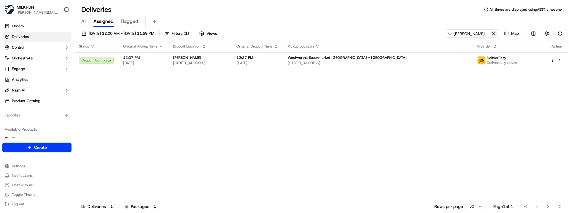
click at [493, 33] on button at bounding box center [494, 34] width 6 height 6
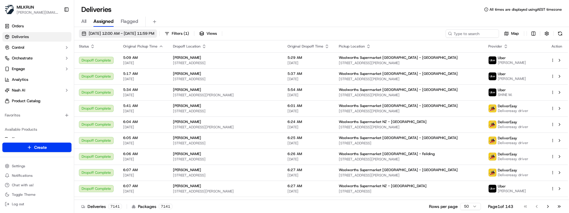
click at [144, 31] on span "[DATE] 12:00 AM - [DATE] 11:59 PM" at bounding box center [122, 33] width 66 height 5
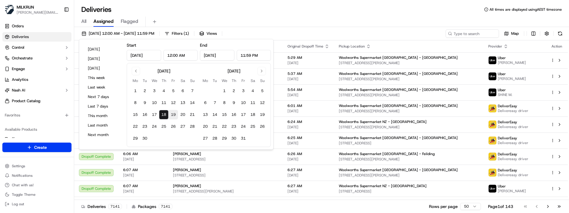
click at [174, 114] on button "19" at bounding box center [173, 114] width 9 height 9
type input "[DATE]"
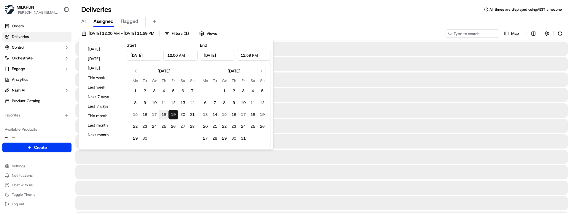
click at [174, 114] on button "19" at bounding box center [173, 114] width 9 height 9
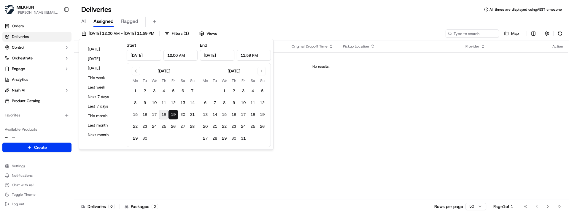
drag, startPoint x: 198, startPoint y: 11, endPoint x: 206, endPoint y: 9, distance: 8.4
click at [199, 11] on div "Deliveries All times are displayed using AEST timezone" at bounding box center [321, 9] width 495 height 9
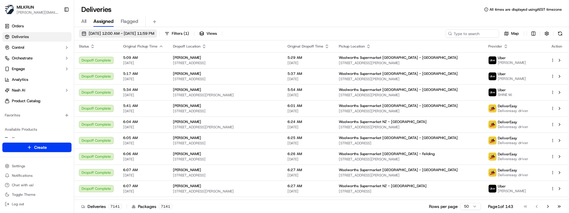
click at [126, 32] on span "[DATE] 12:00 AM - [DATE] 11:59 PM" at bounding box center [122, 33] width 66 height 5
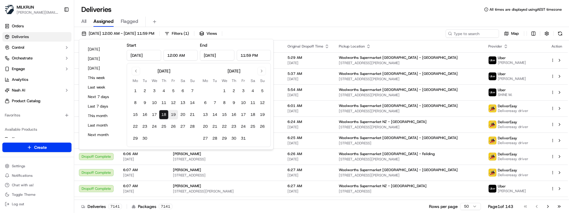
click at [173, 114] on button "19" at bounding box center [173, 114] width 9 height 9
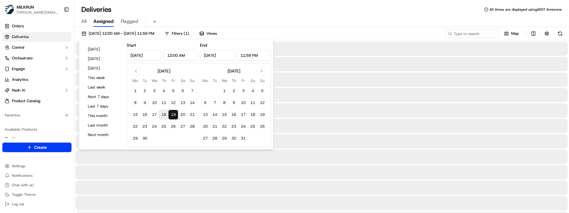
type input "[DATE]"
click at [174, 114] on button "19" at bounding box center [173, 114] width 9 height 9
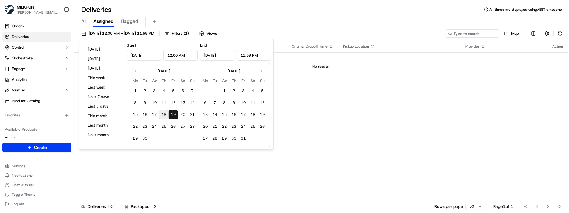
click at [160, 13] on div "Deliveries All times are displayed using AEST timezone" at bounding box center [321, 9] width 495 height 9
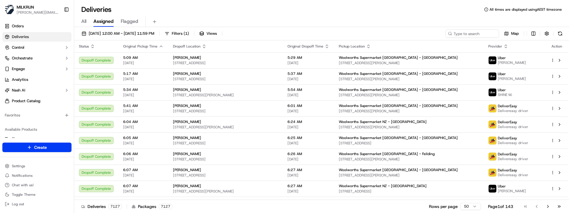
click at [157, 31] on button "[DATE] 12:00 AM - [DATE] 11:59 PM" at bounding box center [118, 33] width 78 height 8
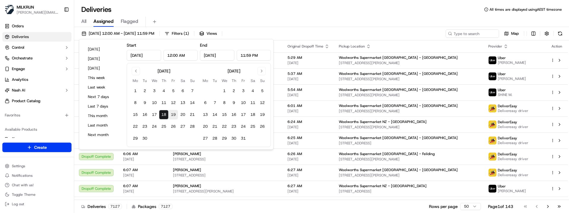
click at [172, 115] on button "19" at bounding box center [173, 114] width 9 height 9
type input "[DATE]"
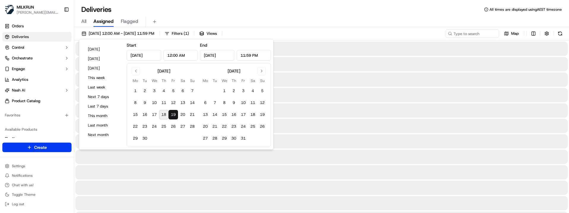
click at [172, 115] on button "19" at bounding box center [173, 114] width 9 height 9
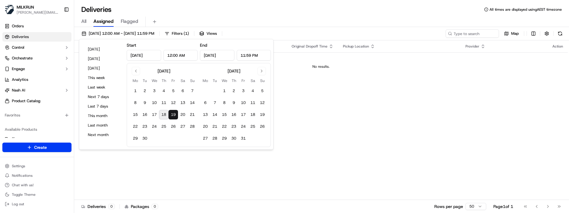
click at [193, 8] on div "Deliveries All times are displayed using AEST timezone" at bounding box center [321, 9] width 495 height 9
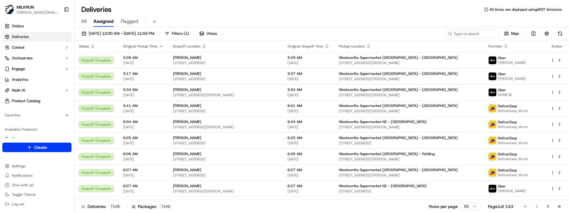
click at [157, 29] on button "[DATE] 12:00 AM - [DATE] 11:59 PM" at bounding box center [118, 33] width 78 height 8
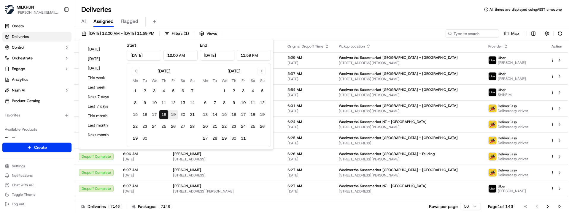
click at [173, 115] on button "19" at bounding box center [173, 114] width 9 height 9
type input "[DATE]"
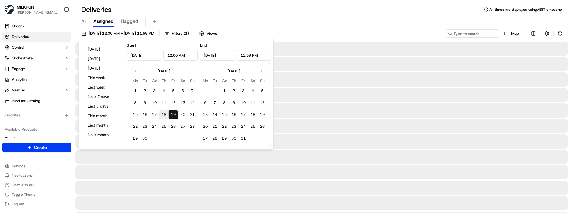
drag, startPoint x: 173, startPoint y: 115, endPoint x: 184, endPoint y: 41, distance: 75.3
click at [174, 114] on button "19" at bounding box center [173, 114] width 9 height 9
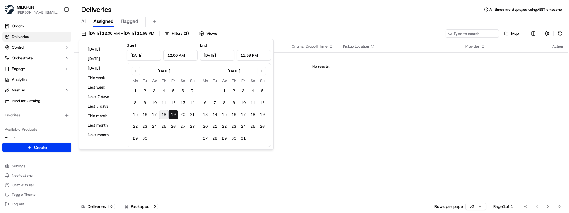
click at [187, 4] on div "Deliveries All times are displayed using AEST timezone All Assigned Flagged [DA…" at bounding box center [321, 106] width 495 height 213
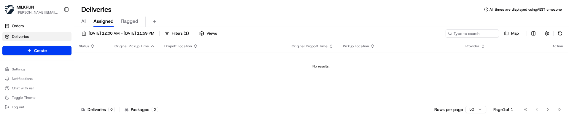
click at [240, 72] on td "No results." at bounding box center [321, 66] width 494 height 28
